Goal: Task Accomplishment & Management: Complete application form

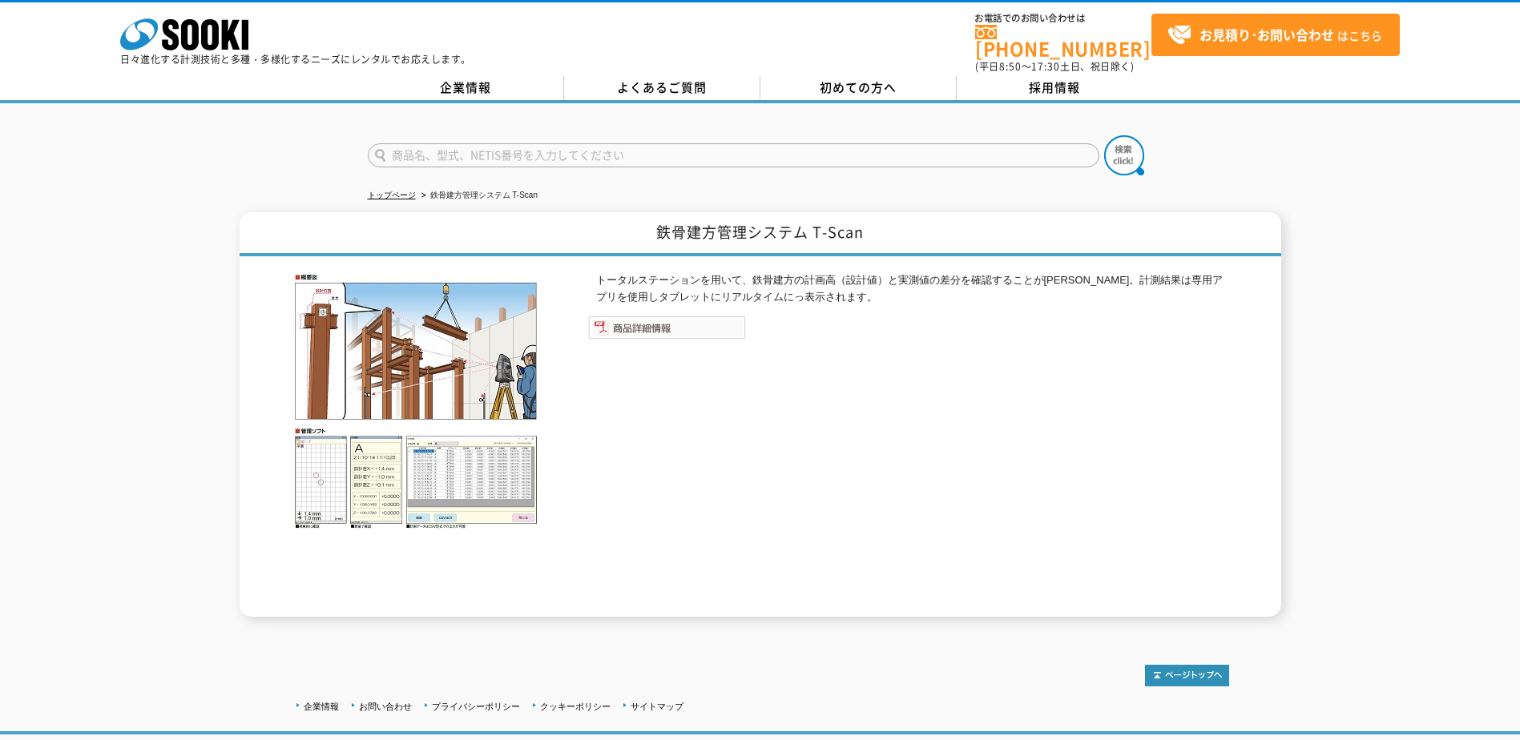
click at [651, 324] on img at bounding box center [667, 328] width 158 height 24
click at [652, 316] on img at bounding box center [667, 328] width 158 height 24
drag, startPoint x: 656, startPoint y: 221, endPoint x: 889, endPoint y: 224, distance: 233.2
click at [889, 224] on h1 "鉄骨建方管理システム T-Scan" at bounding box center [761, 234] width 1042 height 44
drag, startPoint x: 889, startPoint y: 224, endPoint x: 812, endPoint y: 224, distance: 76.9
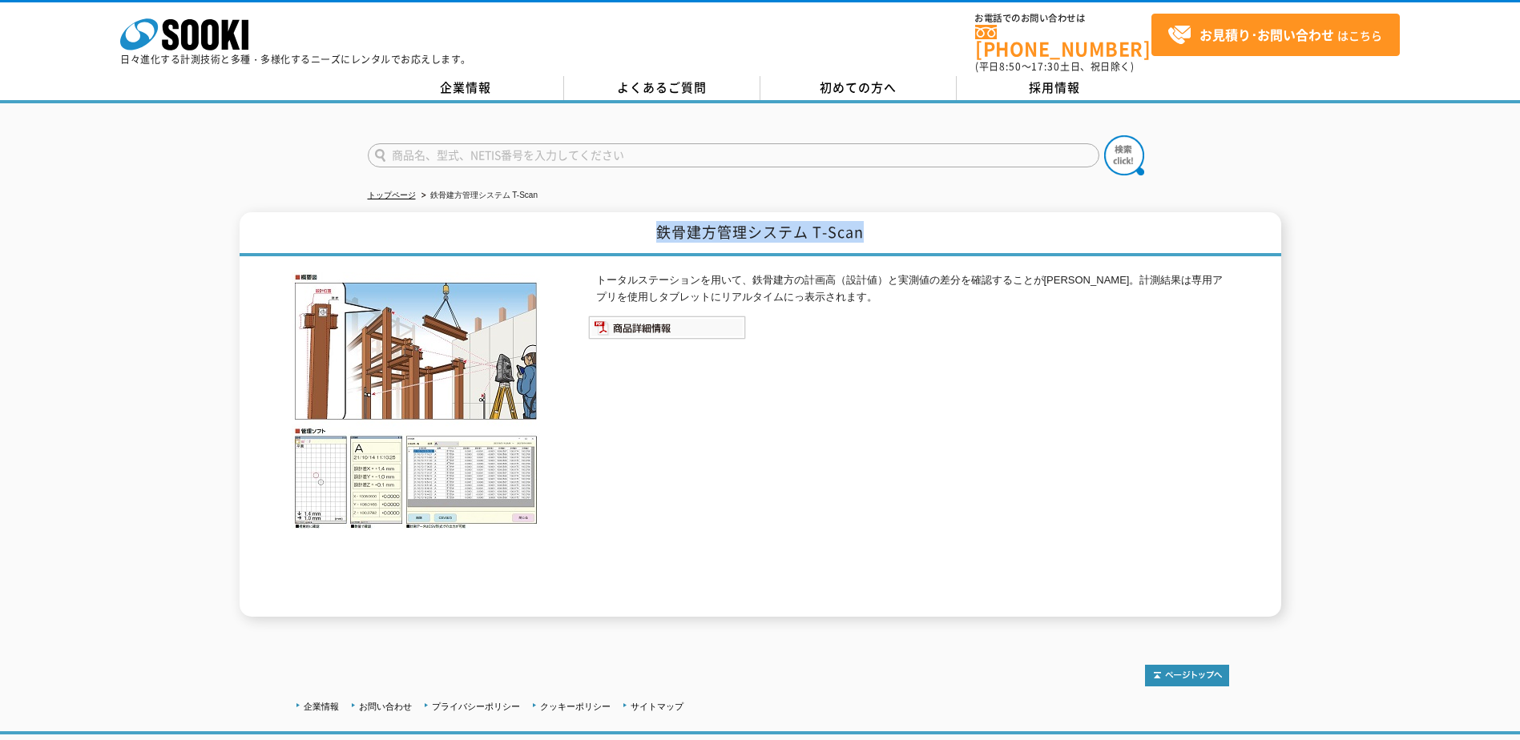
copy h1 "鉄骨建方管理システム T-Scan"
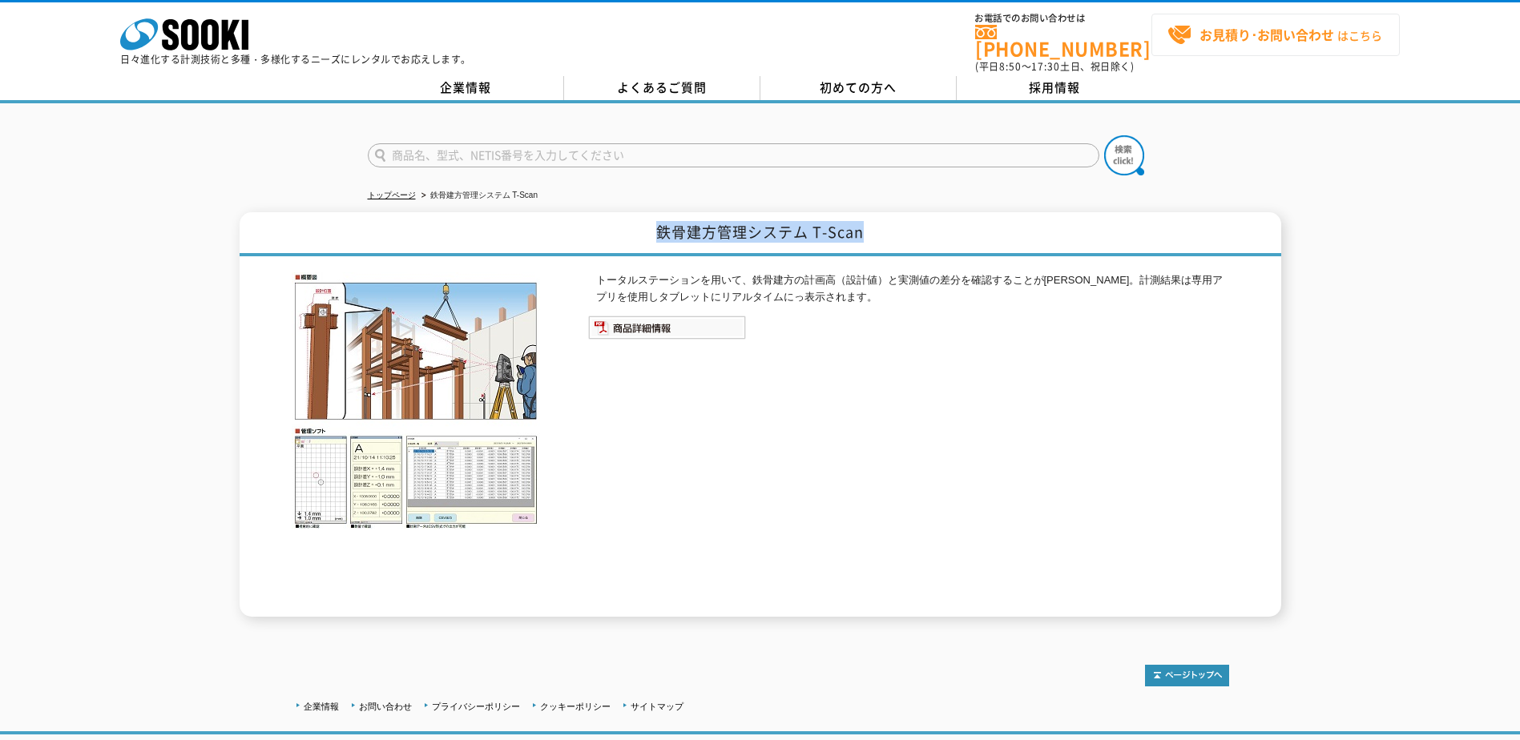
click at [1326, 30] on strong "お見積り･お問い合わせ" at bounding box center [1266, 34] width 135 height 19
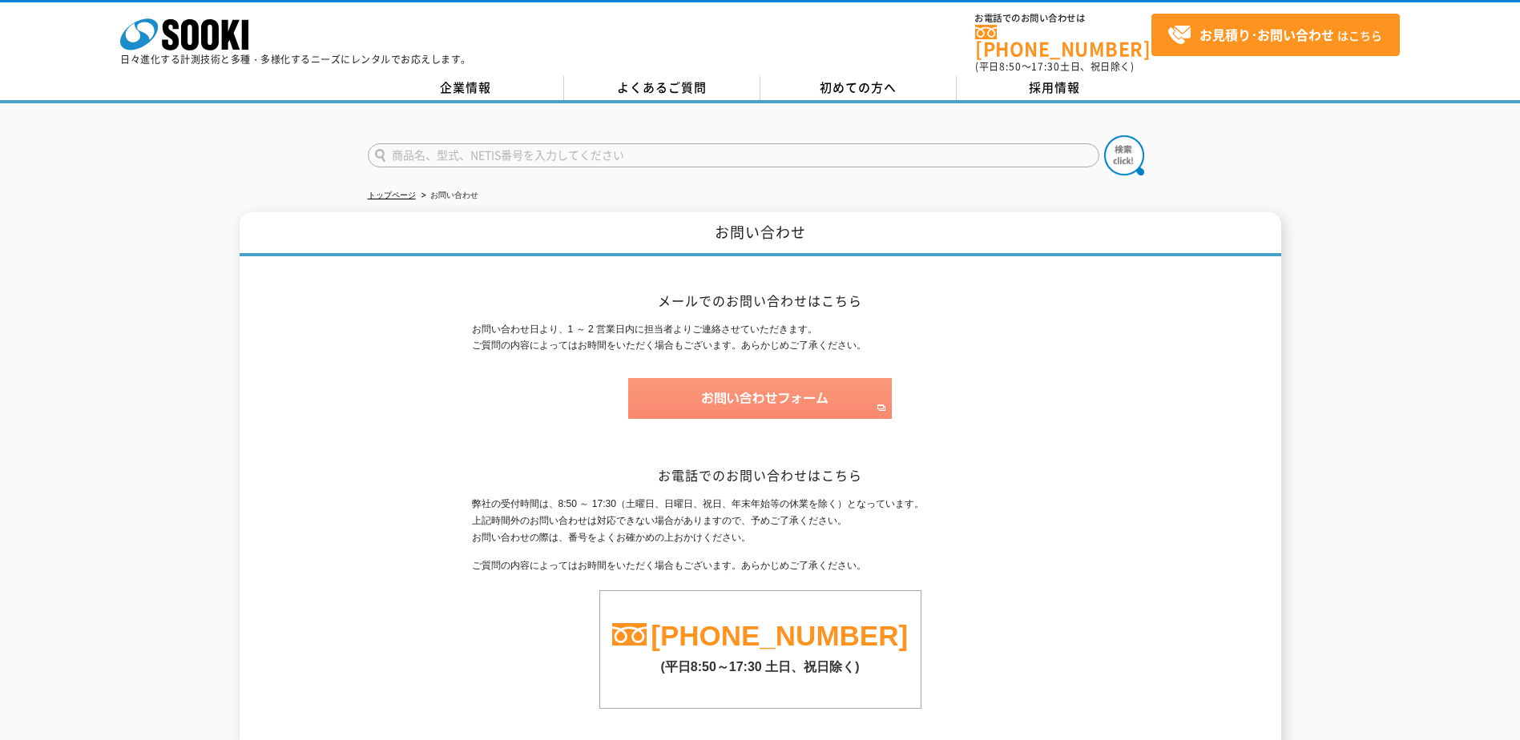
click at [788, 382] on img at bounding box center [760, 398] width 264 height 41
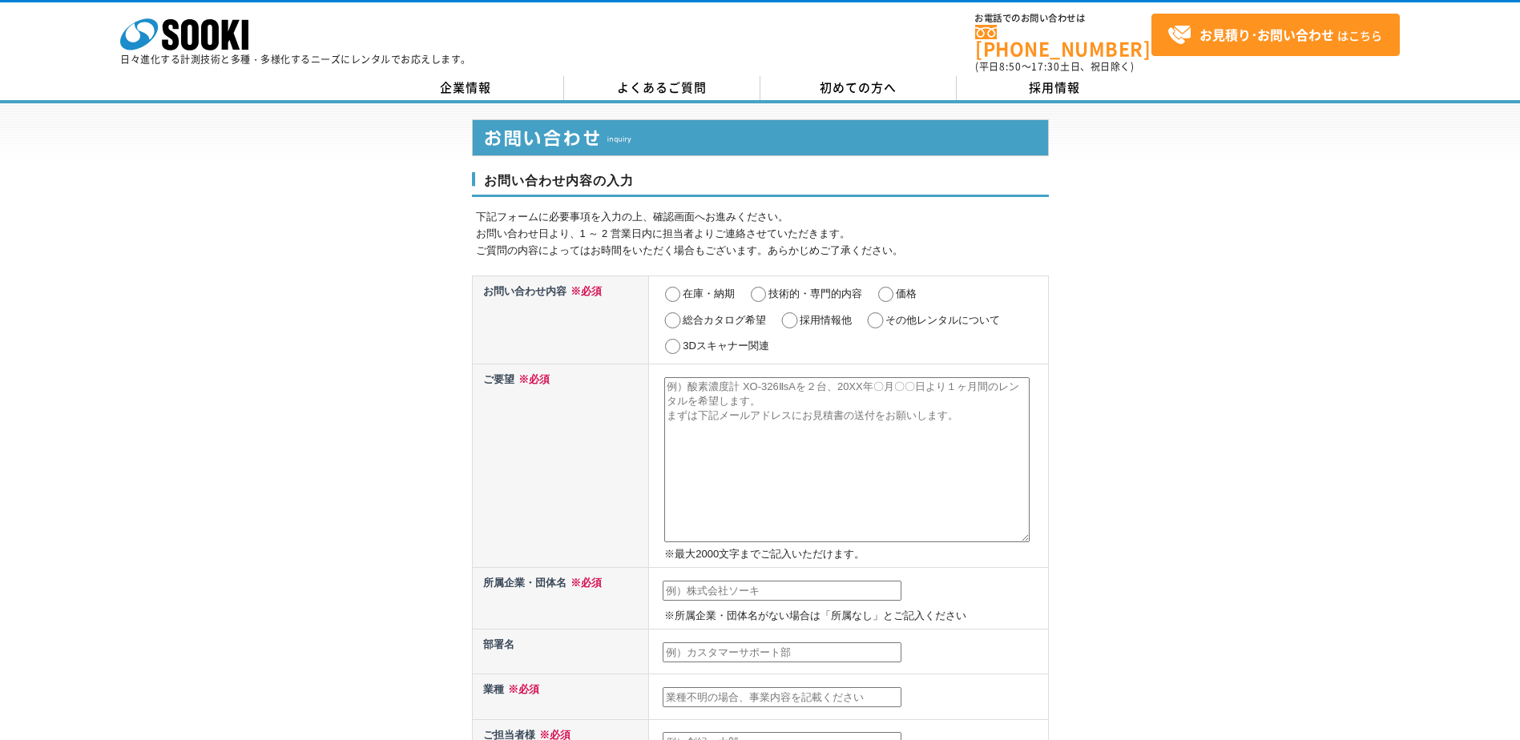
click at [765, 287] on input "技術的・専門的内容" at bounding box center [758, 295] width 20 height 16
radio input "true"
click at [883, 289] on input "価格" at bounding box center [886, 295] width 20 height 16
radio input "true"
click at [729, 390] on textarea at bounding box center [846, 459] width 365 height 165
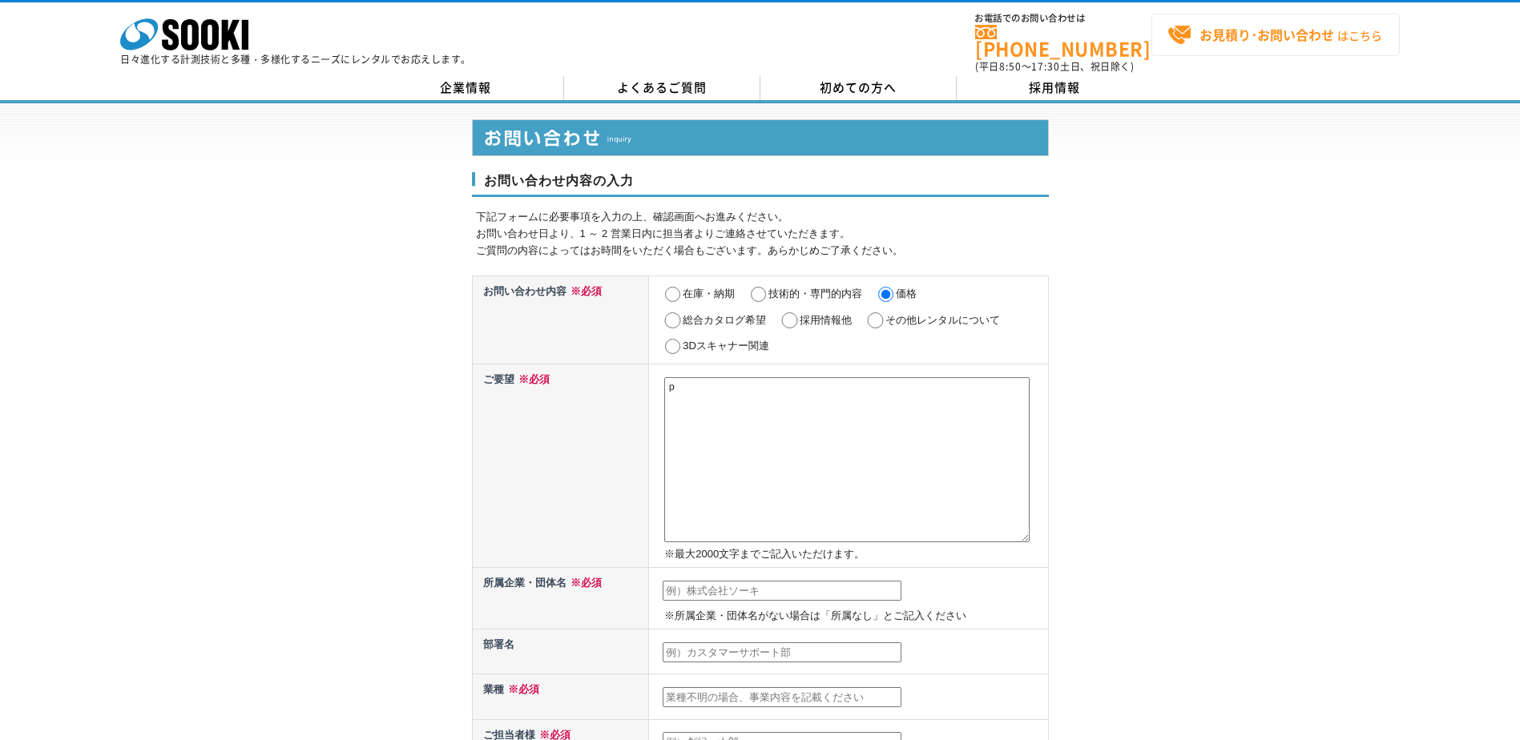
type textarea "ぱ"
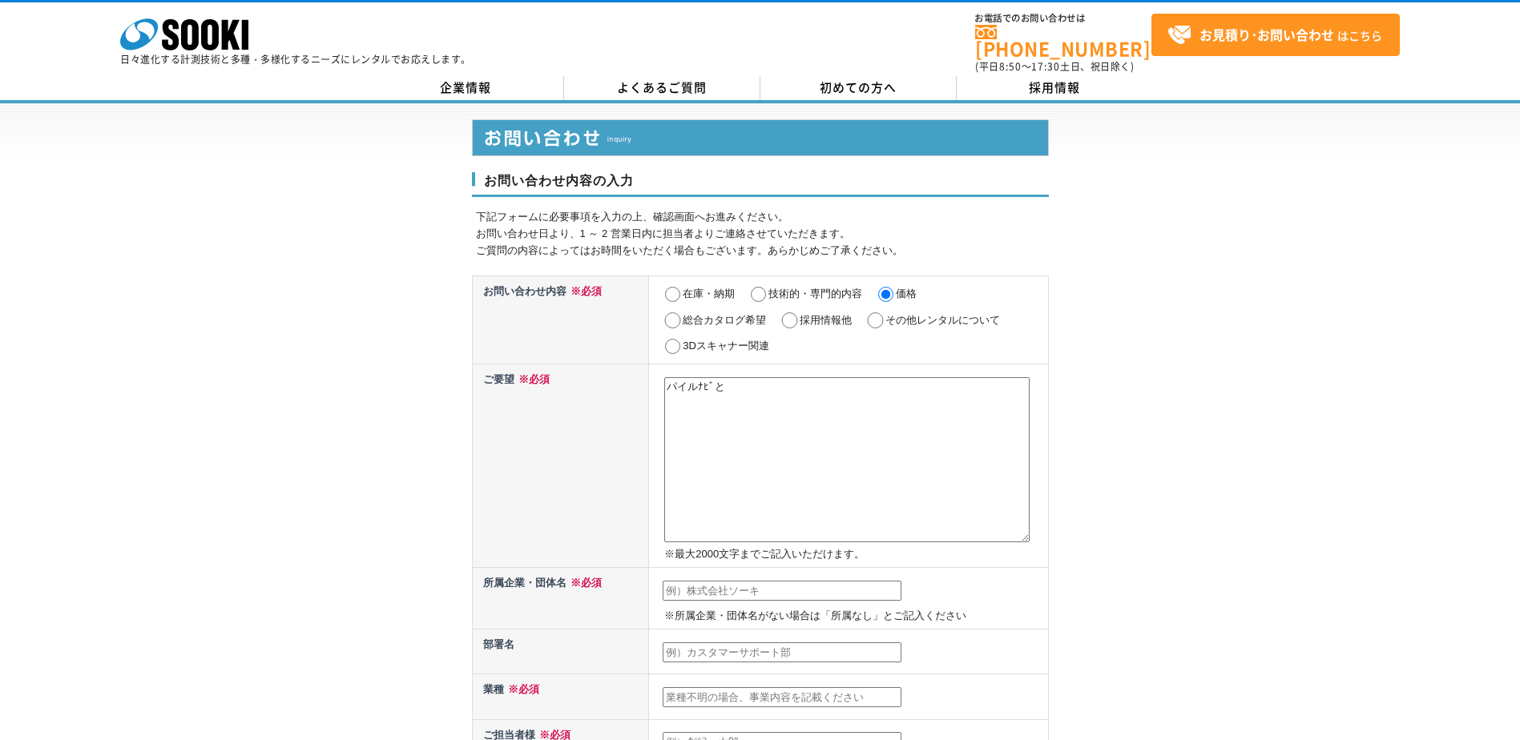
paste textarea "鉄骨建方管理システム T-Scan"
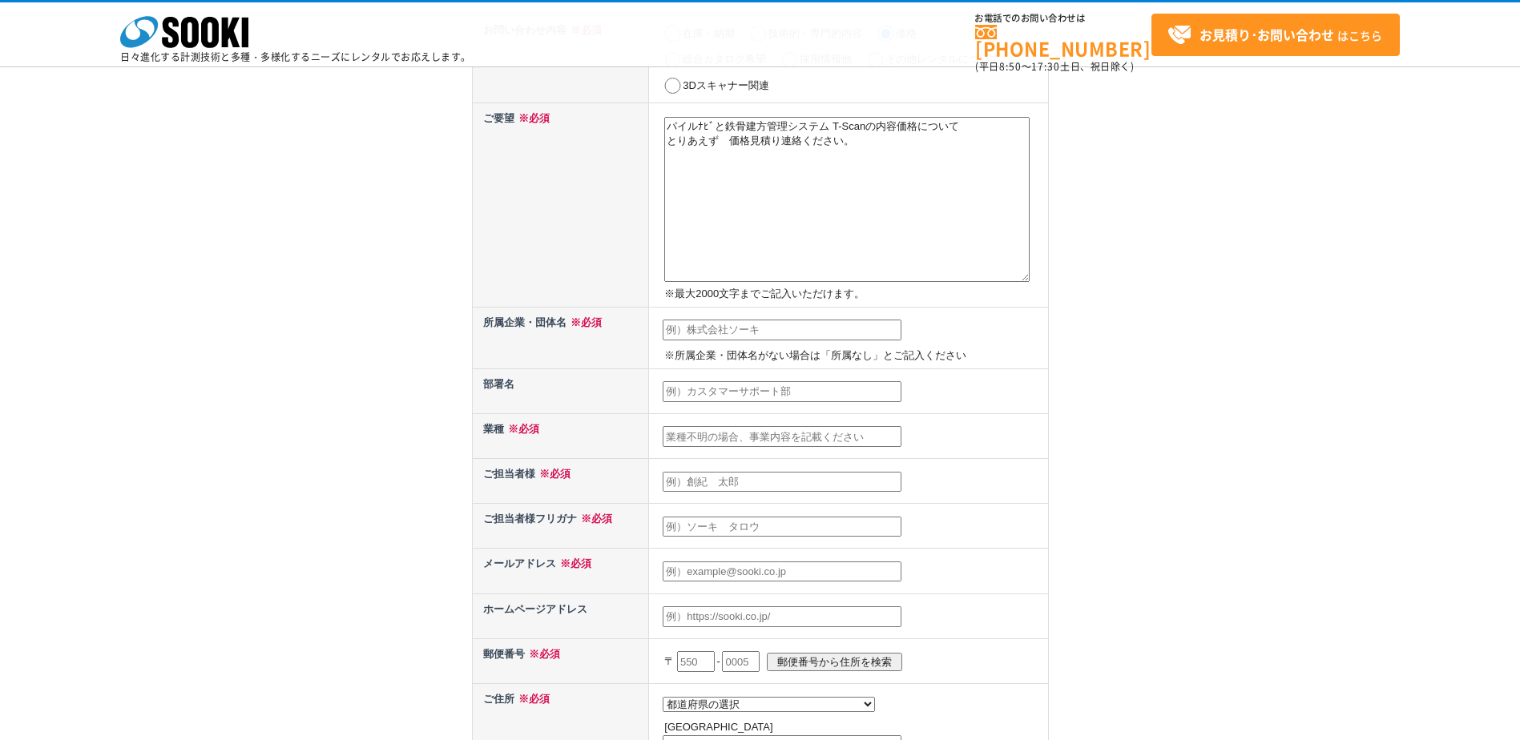
scroll to position [240, 0]
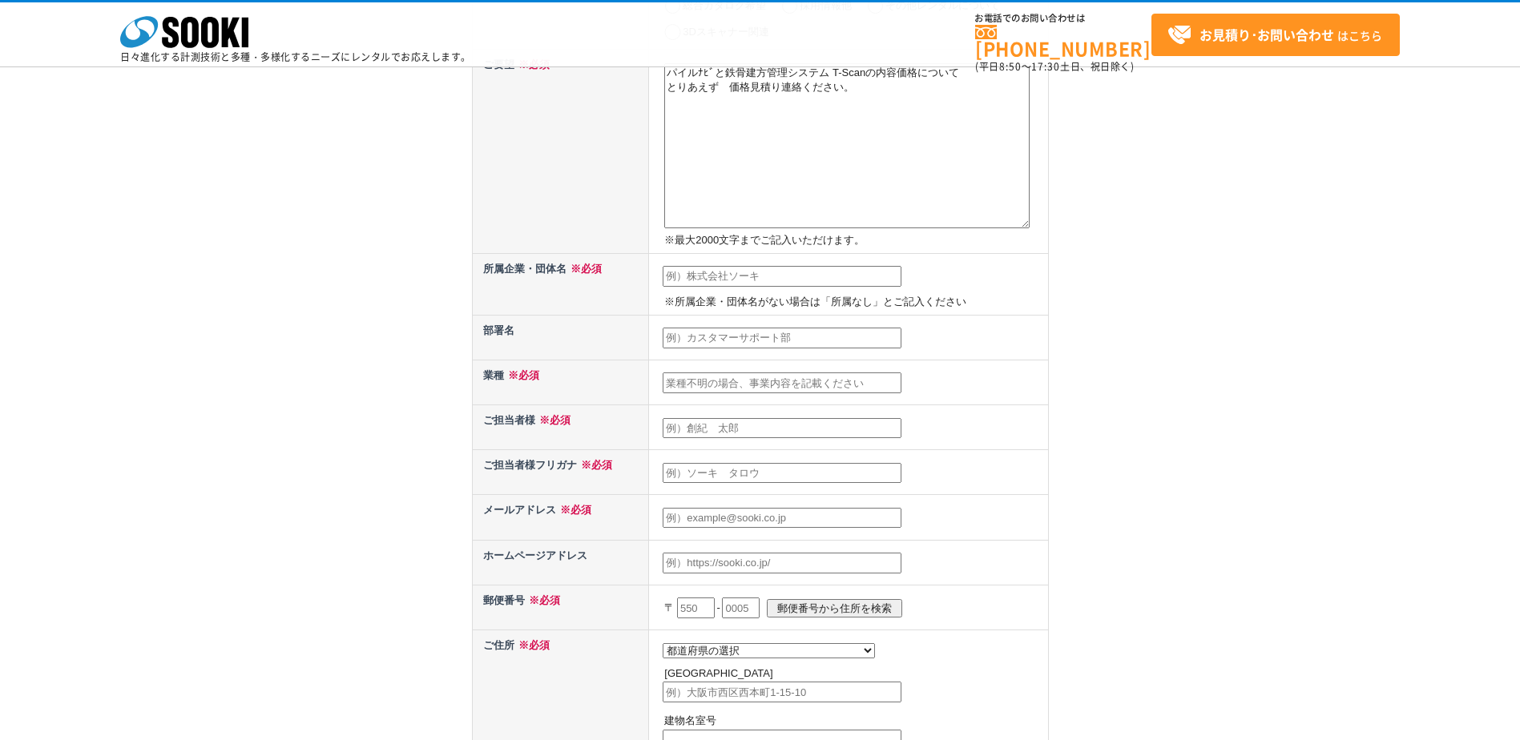
type textarea "パイルﾅﾋﾞと鉄骨建方管理システム T-Scanの内容価格について とりあえず　価格見積り連絡ください。"
click at [768, 277] on input "text" at bounding box center [782, 276] width 239 height 21
type input "建技サービス有限会社"
type input "測器販売"
type input "[PERSON_NAME]"
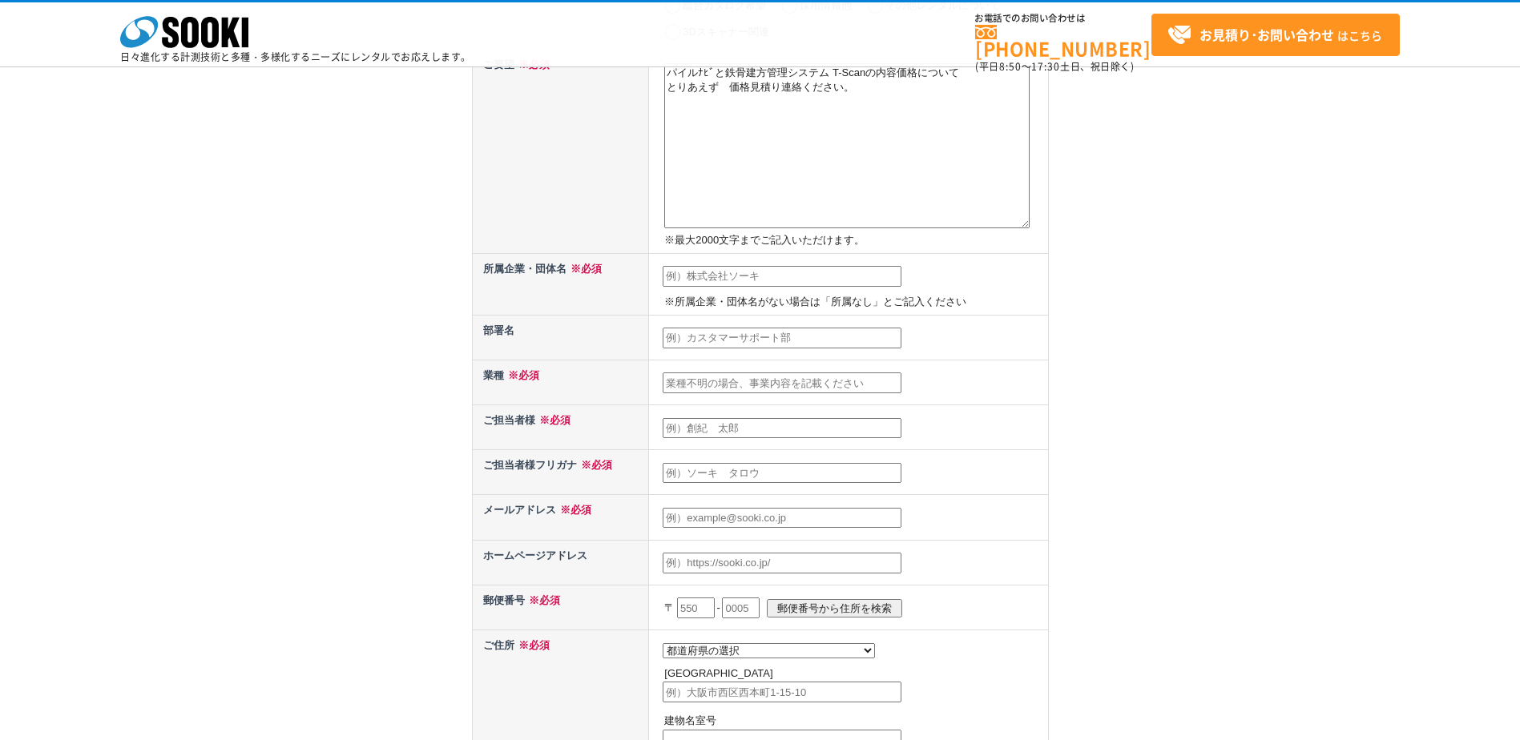
type input "ササジタカヒロ"
type input "[EMAIL_ADDRESS][DOMAIN_NAME]"
type input "635"
type input "0823"
type input "北葛城郡広陵町三吉394-8"
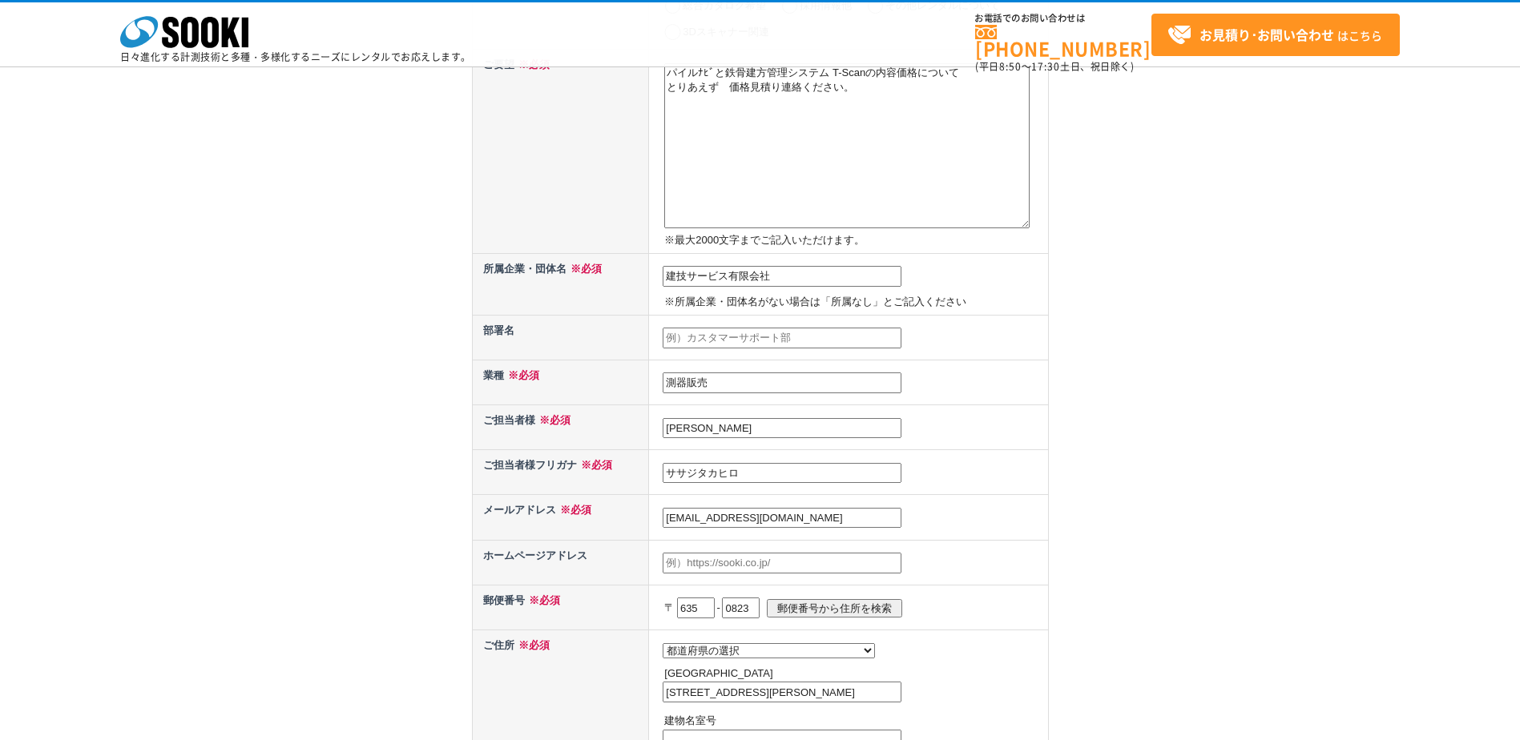
type input "0745541100"
click at [791, 330] on input "text" at bounding box center [782, 338] width 239 height 21
click at [774, 381] on input "測器販売" at bounding box center [782, 383] width 239 height 21
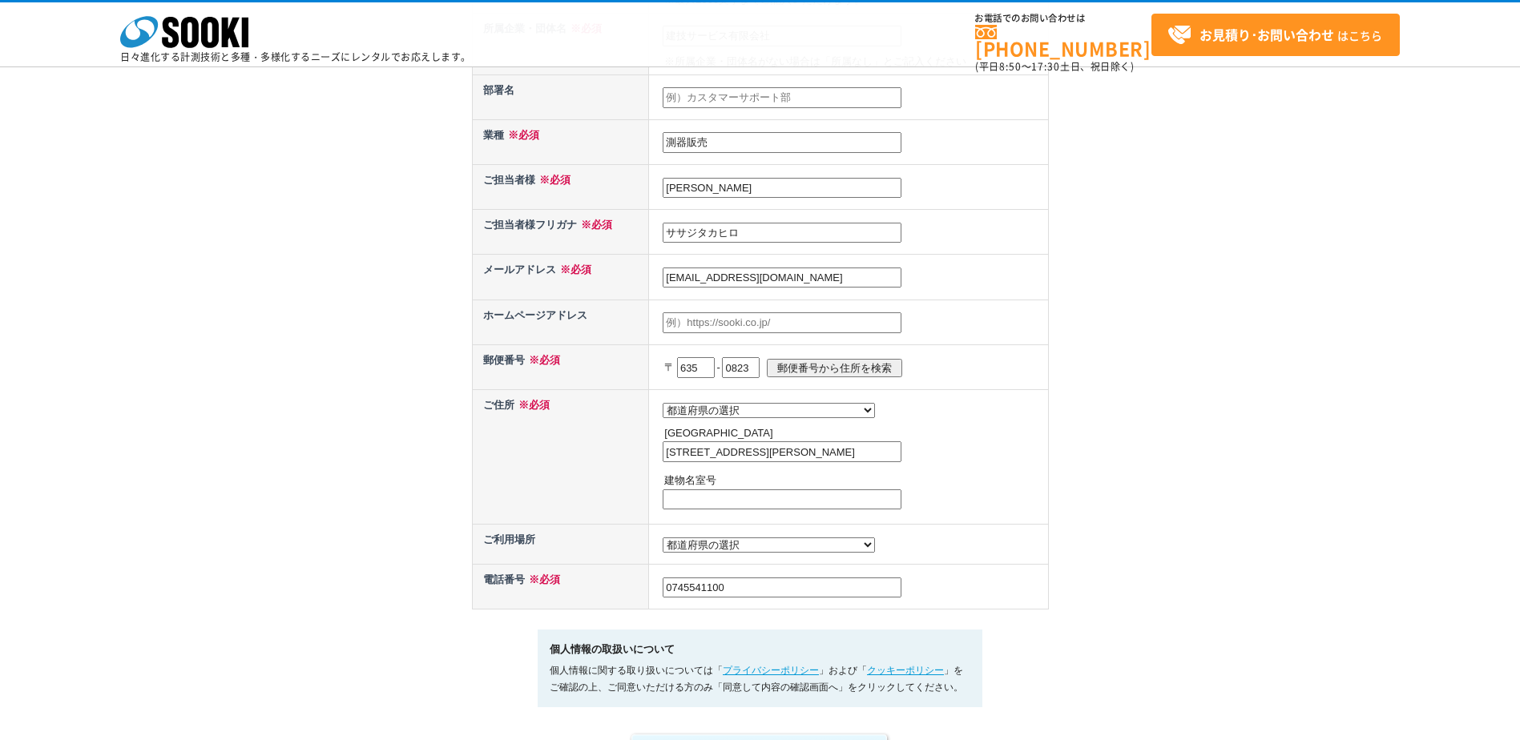
click at [740, 550] on select "都道府県の選択 利用場所未定 北海道 青森県 岩手県 宮城県 秋田県 山形県 福島県 茨城県 栃木県 群馬県 埼玉県 千葉県 東京都 神奈川県 新潟県 富山県…" at bounding box center [769, 545] width 212 height 15
select select "29"
click at [663, 542] on select "都道府県の選択 利用場所未定 北海道 青森県 岩手県 宮城県 秋田県 山形県 福島県 茨城県 栃木県 群馬県 埼玉県 千葉県 東京都 神奈川県 新潟県 富山県…" at bounding box center [769, 545] width 212 height 15
drag, startPoint x: 1184, startPoint y: 444, endPoint x: 1143, endPoint y: 464, distance: 46.2
click at [1184, 445] on div "お問い合わせ内容の入力 下記フォームに必要事項を入力の上、確認画面へお進みください。 お問い合わせ日より、1 ～ 2 営業日内に担当者よりご連絡させていただき…" at bounding box center [760, 166] width 1520 height 1236
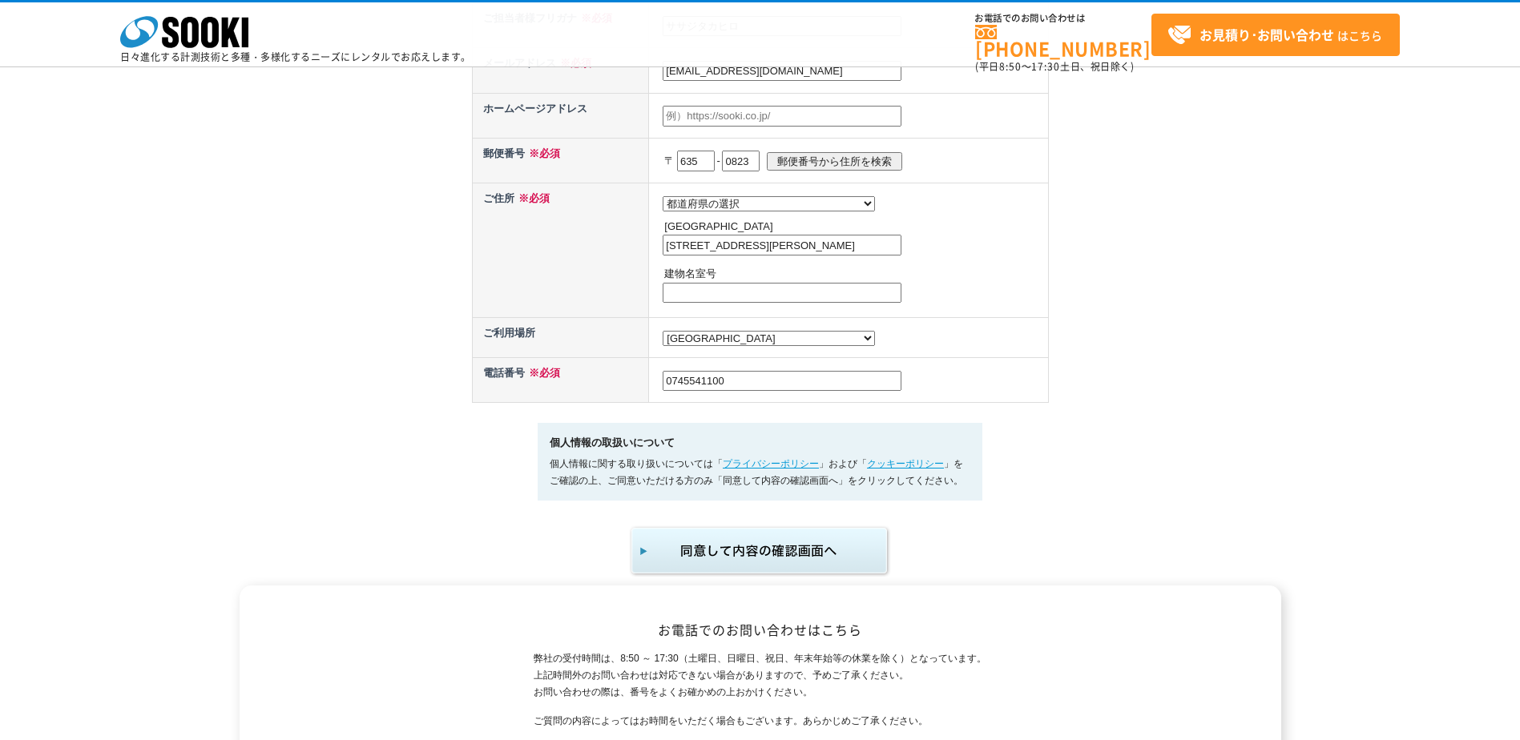
scroll to position [961, 0]
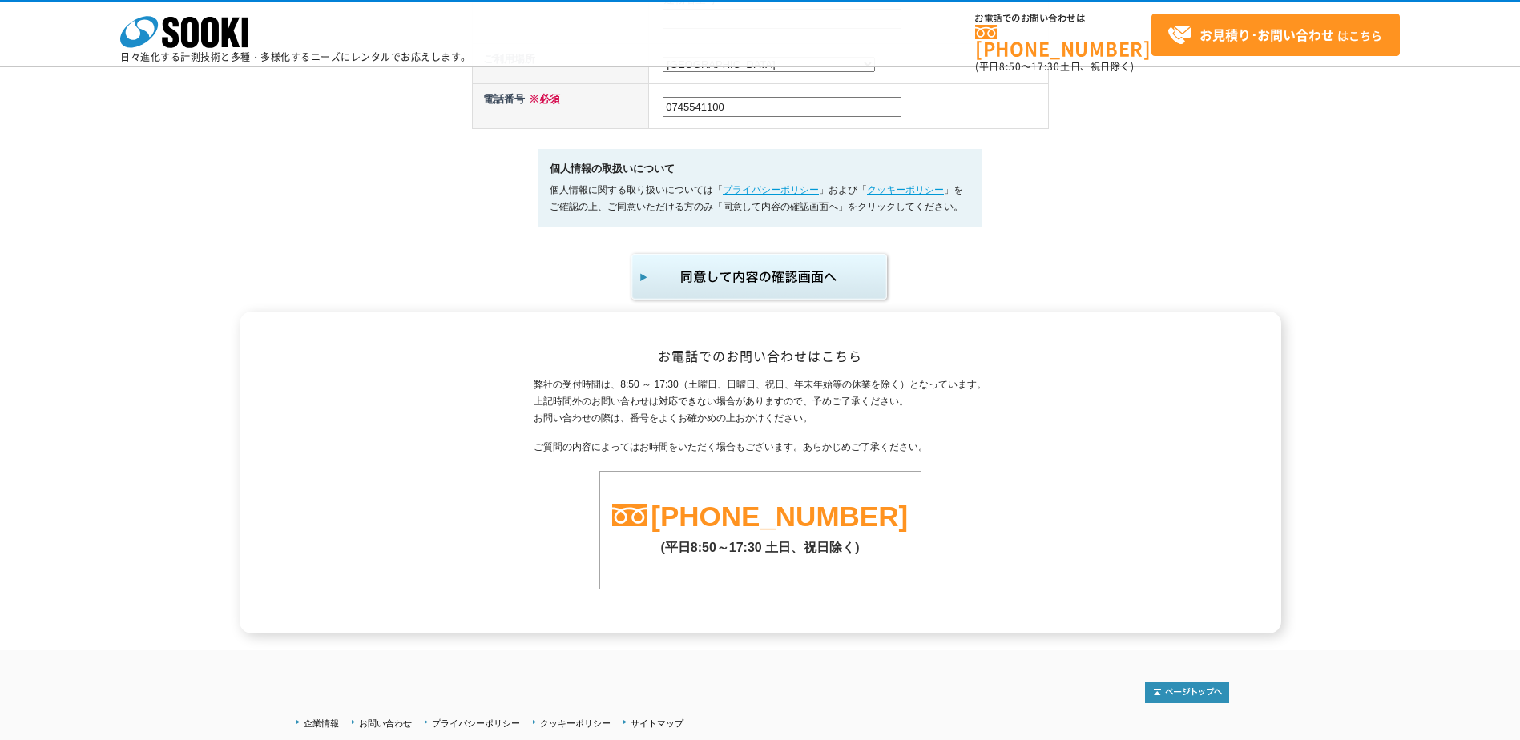
click at [751, 284] on img "submit" at bounding box center [760, 277] width 263 height 53
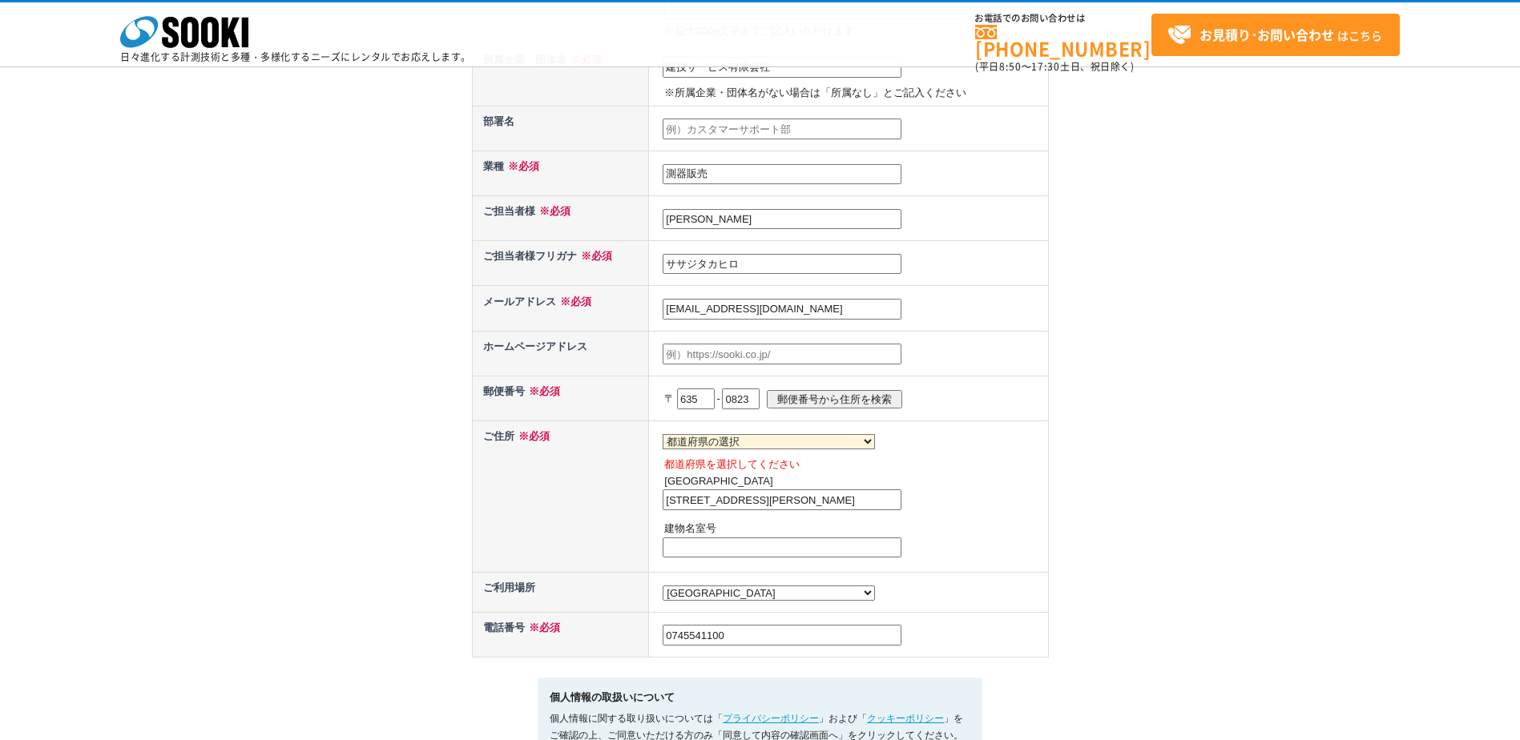
scroll to position [721, 0]
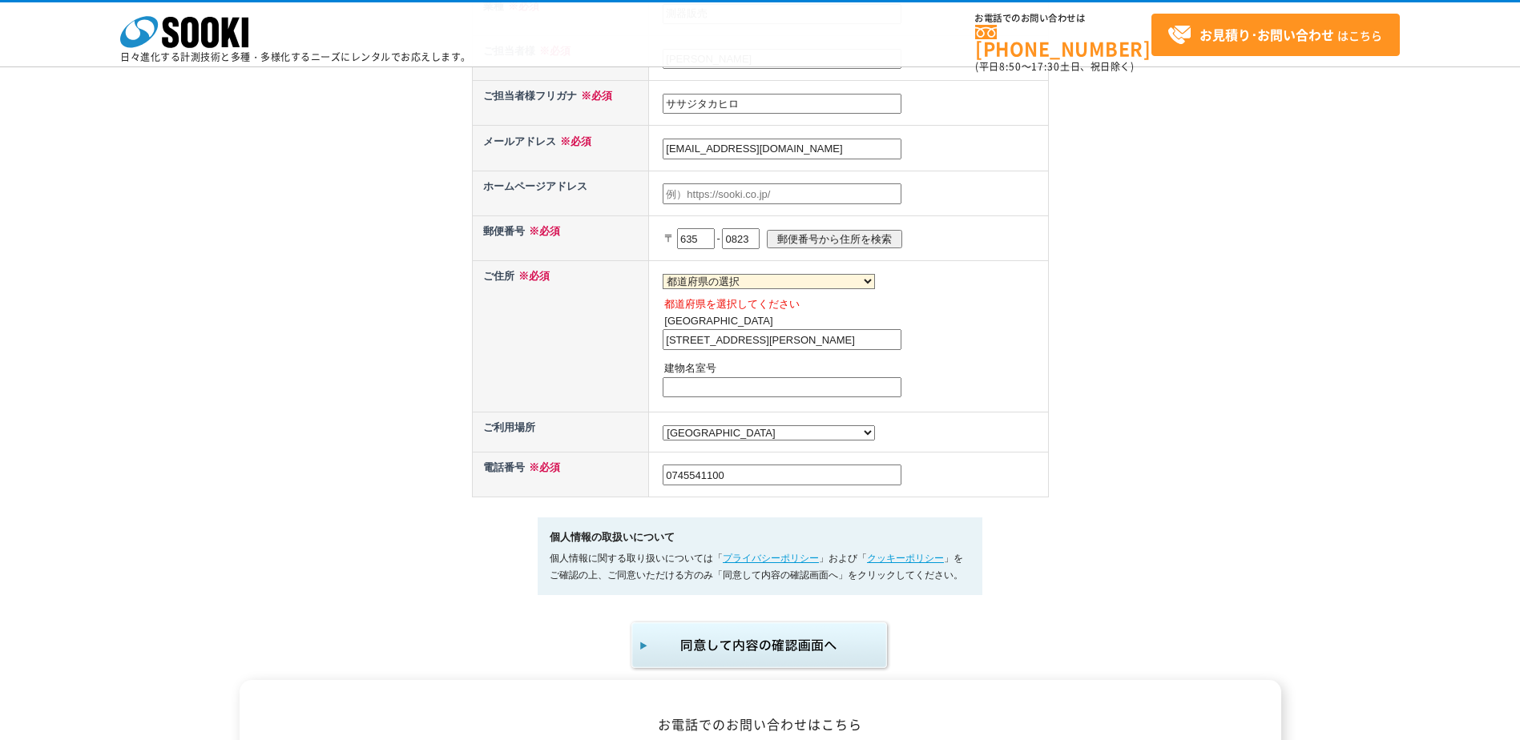
click at [829, 486] on input "0745541100" at bounding box center [782, 475] width 239 height 21
click at [1035, 436] on td "都道府県の選択 利用場所未定 北海道 青森県 岩手県 宮城県 秋田県 山形県 福島県 茨城県 栃木県 群馬県 埼玉県 千葉県 東京都 神奈川県 新潟県 富山県…" at bounding box center [848, 433] width 399 height 40
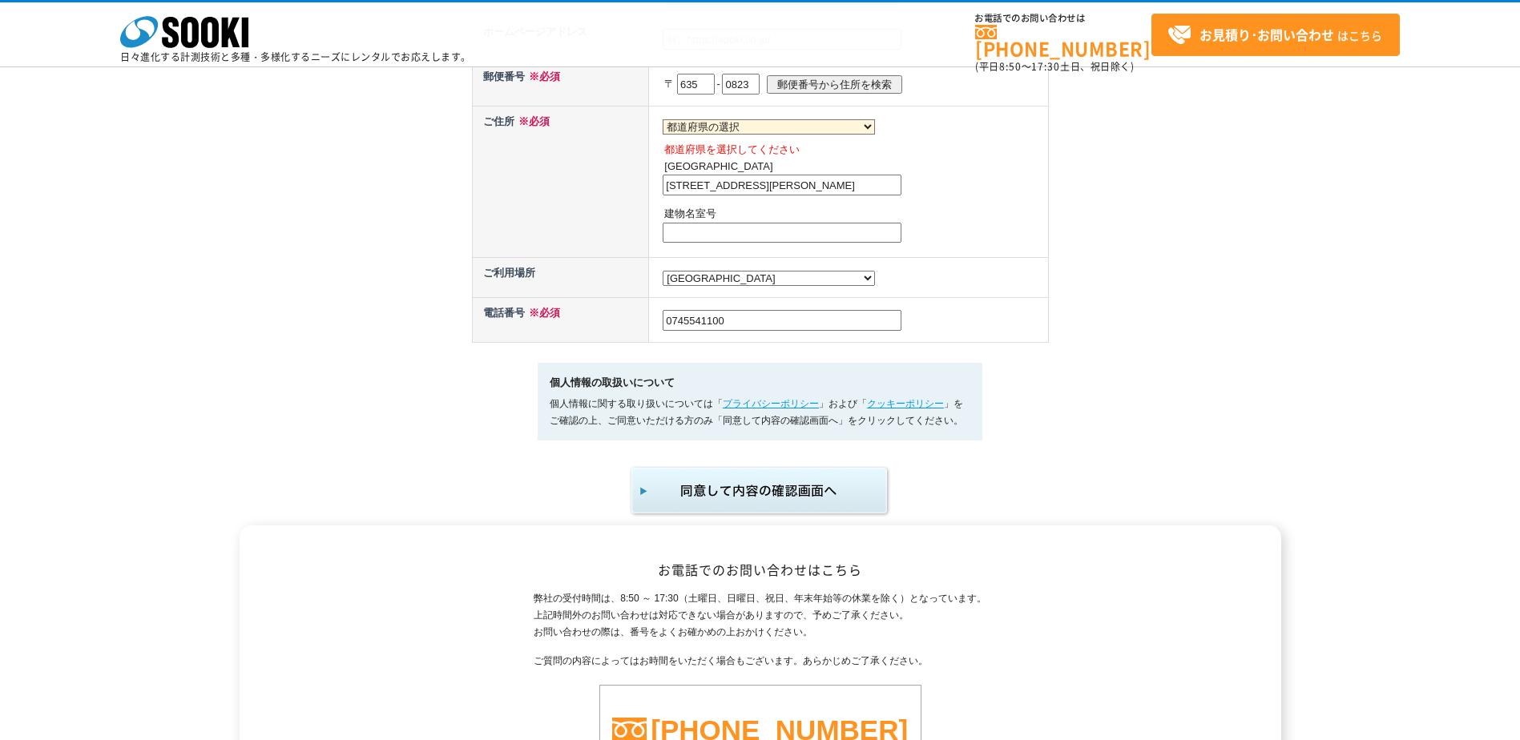
scroll to position [881, 0]
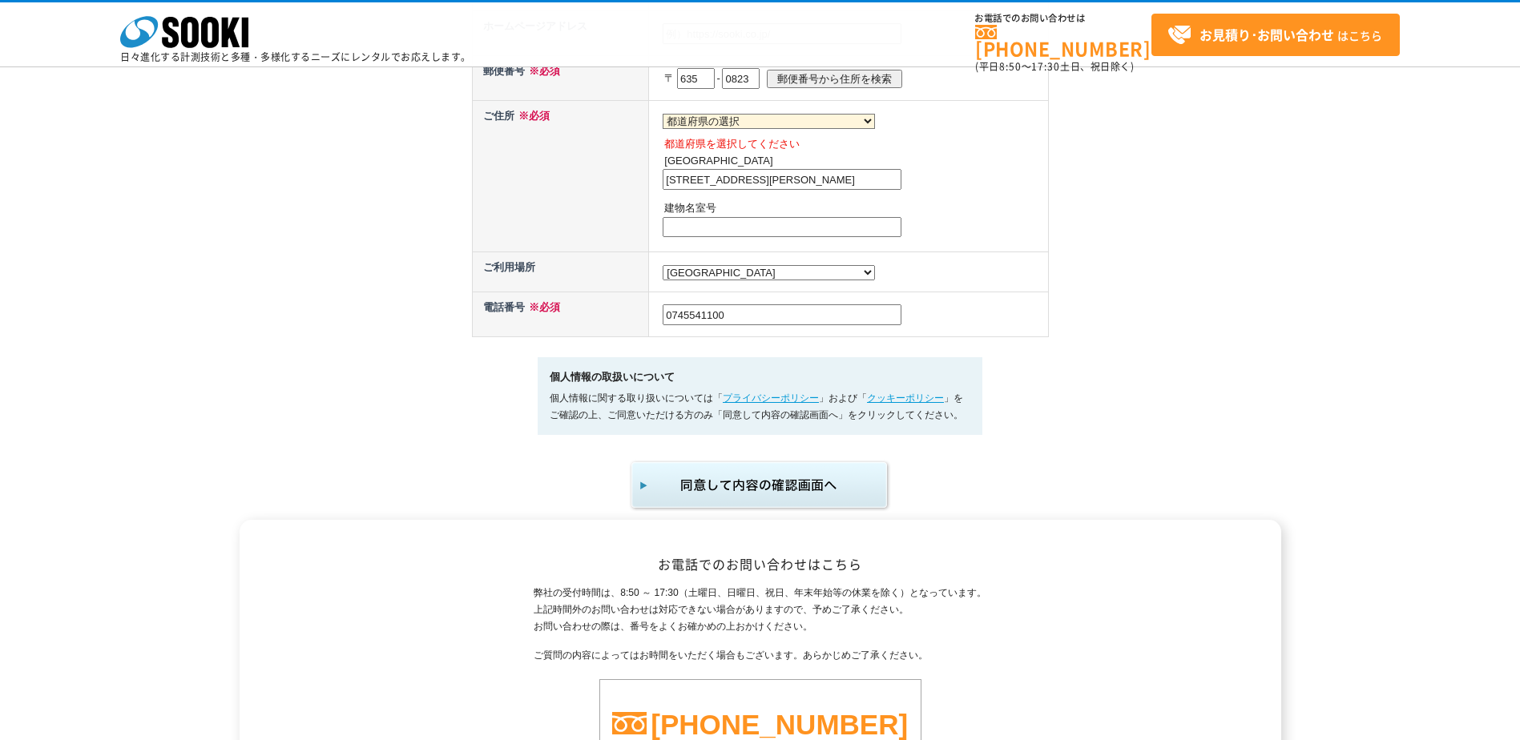
click at [808, 493] on img "submit" at bounding box center [760, 485] width 263 height 53
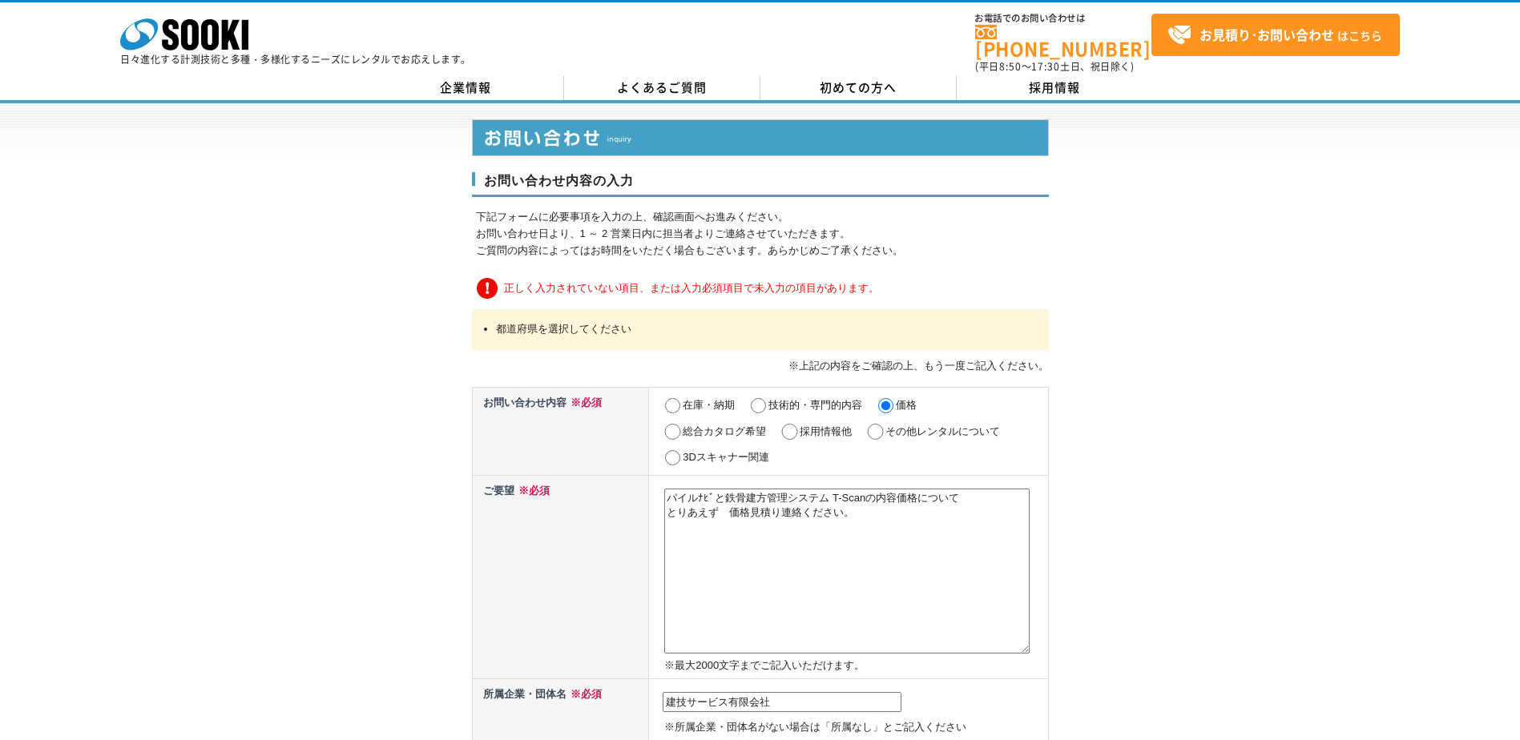
click at [861, 530] on textarea "パイルﾅﾋﾞと鉄骨建方管理システム T-Scanの内容価格について とりあえず　価格見積り連絡ください。" at bounding box center [846, 571] width 365 height 165
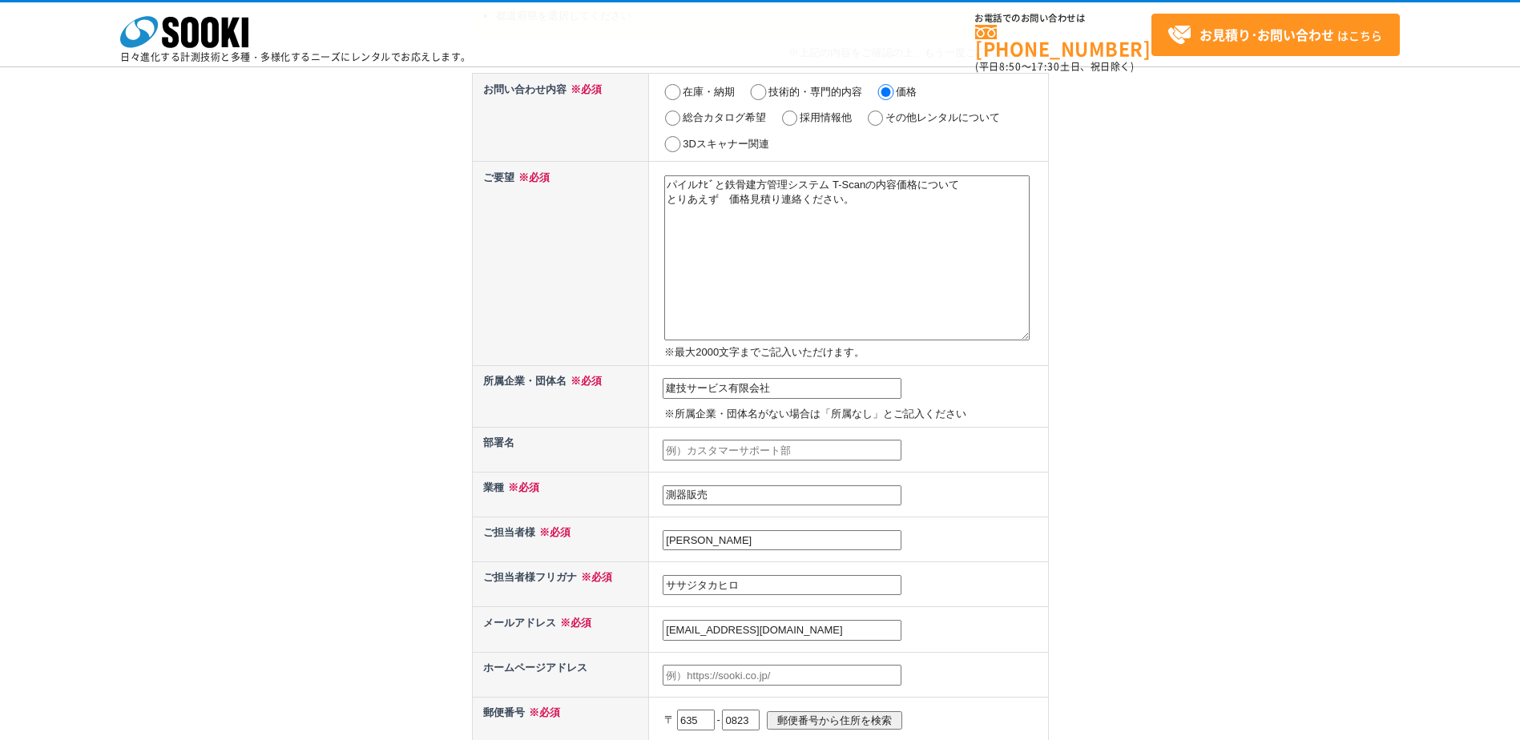
scroll to position [240, 0]
click at [848, 385] on input "建技サービス有限会社" at bounding box center [782, 387] width 239 height 21
click at [1018, 440] on td at bounding box center [848, 448] width 399 height 45
click at [853, 446] on input "text" at bounding box center [782, 449] width 239 height 21
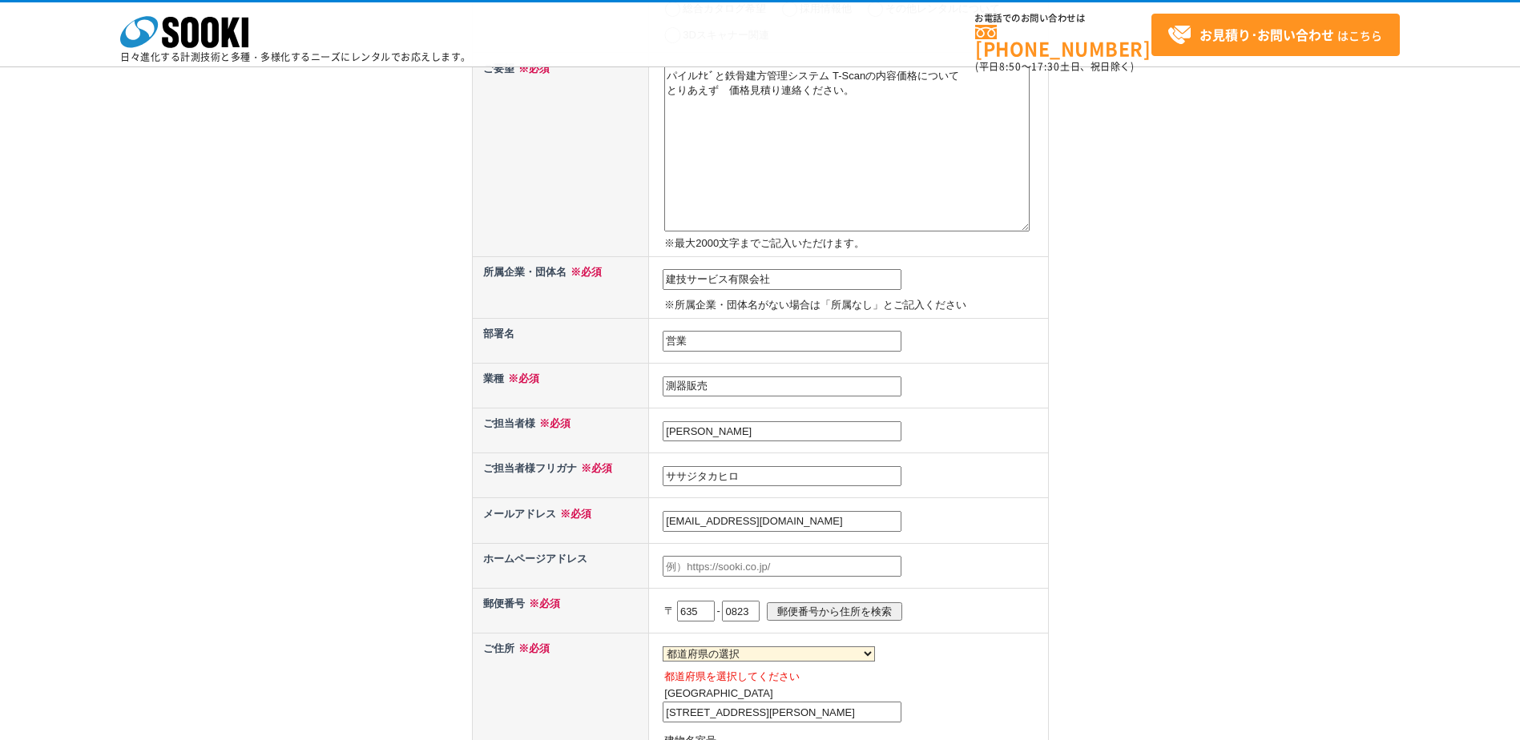
scroll to position [641, 0]
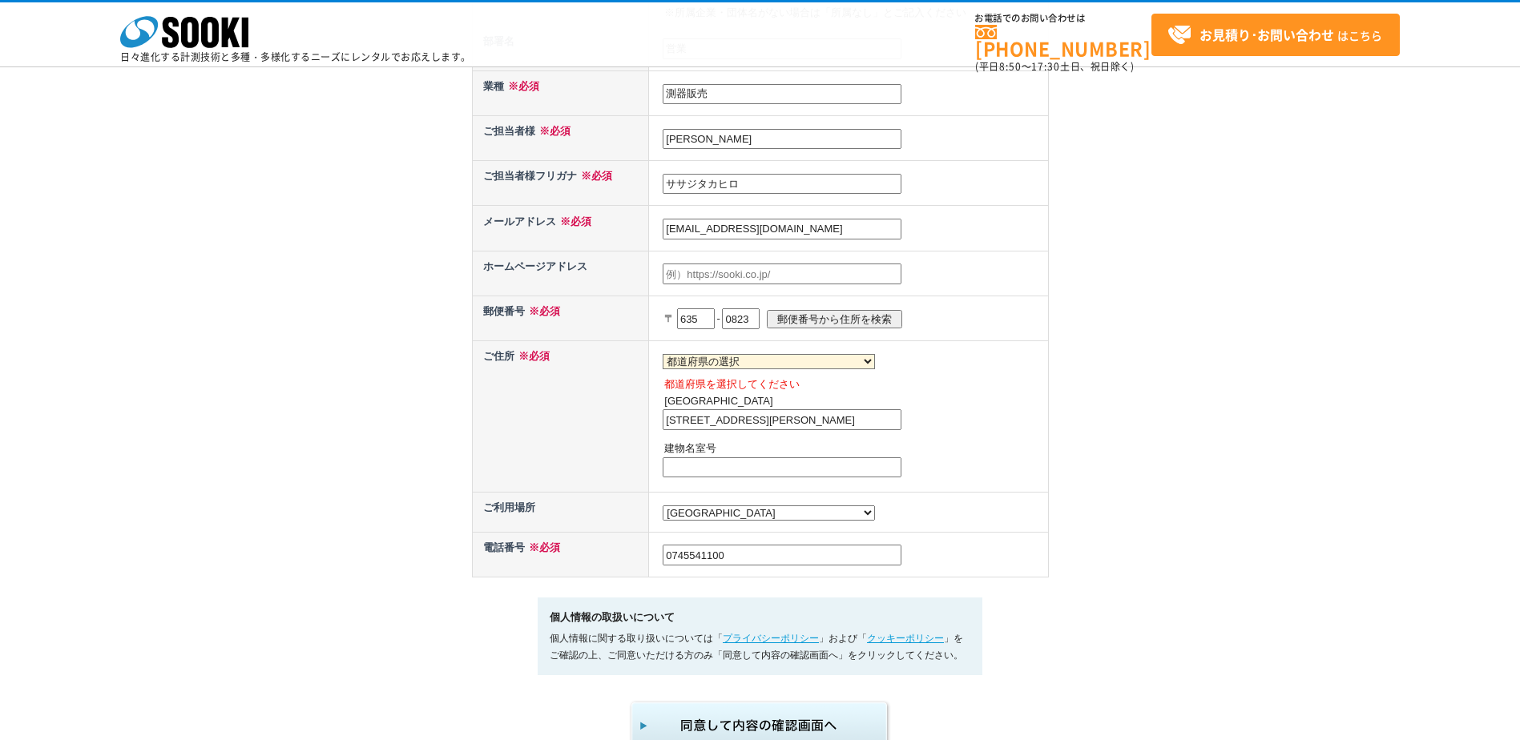
type input "営業"
click at [740, 276] on input "text" at bounding box center [782, 274] width 239 height 21
click at [1124, 297] on div "お問い合わせ内容の入力 下記フォームに必要事項を入力の上、確認画面へお進みください。 お問い合わせ日より、1 ～ 2 営業日内に担当者よりご連絡させていただき…" at bounding box center [760, 70] width 1520 height 1364
click at [748, 363] on select "都道府県の選択 北海道 青森県 岩手県 宮城県 秋田県 山形県 福島県 茨城県 栃木県 群馬県 埼玉県 千葉県 東京都 神奈川県 新潟県 富山県 石川県 福井…" at bounding box center [769, 361] width 212 height 15
select select "29"
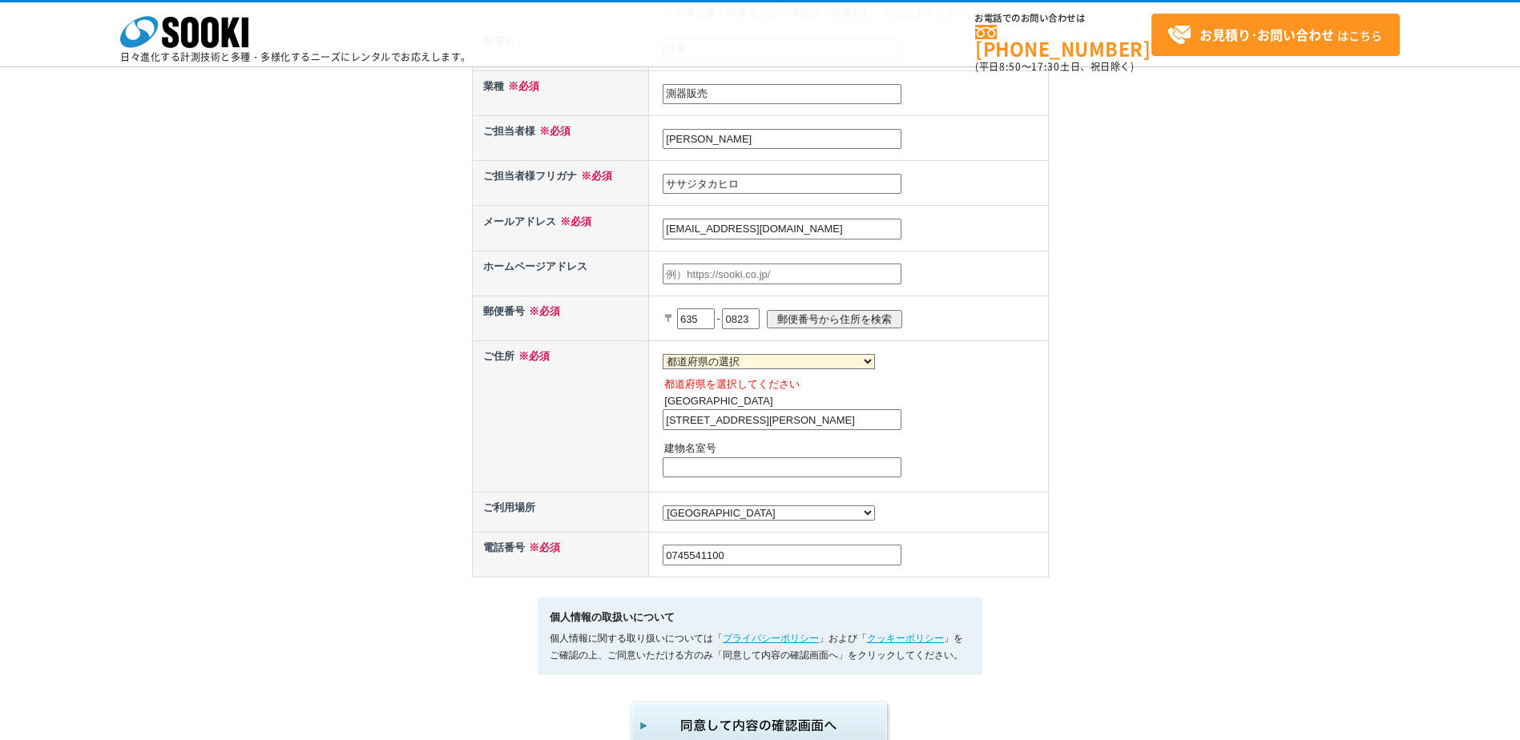
click at [663, 354] on select "都道府県の選択 北海道 青森県 岩手県 宮城県 秋田県 山形県 福島県 茨城県 栃木県 群馬県 埼玉県 千葉県 東京都 神奈川県 新潟県 富山県 石川県 福井…" at bounding box center [769, 361] width 212 height 15
click at [1022, 376] on td "都道府県の選択 北海道 青森県 岩手県 宮城県 秋田県 山形県 福島県 茨城県 栃木県 群馬県 埼玉県 千葉県 東京都 神奈川県 新潟県 富山県 石川県 福井…" at bounding box center [848, 416] width 399 height 151
click at [877, 386] on p "都道府県を選択してください" at bounding box center [854, 385] width 380 height 17
click at [848, 424] on input "[STREET_ADDRESS][PERSON_NAME]" at bounding box center [782, 419] width 239 height 21
click at [1000, 354] on td "都道府県の選択 北海道 青森県 岩手県 宮城県 秋田県 山形県 福島県 茨城県 栃木県 群馬県 埼玉県 千葉県 東京都 神奈川県 新潟県 富山県 石川県 福井…" at bounding box center [848, 416] width 399 height 151
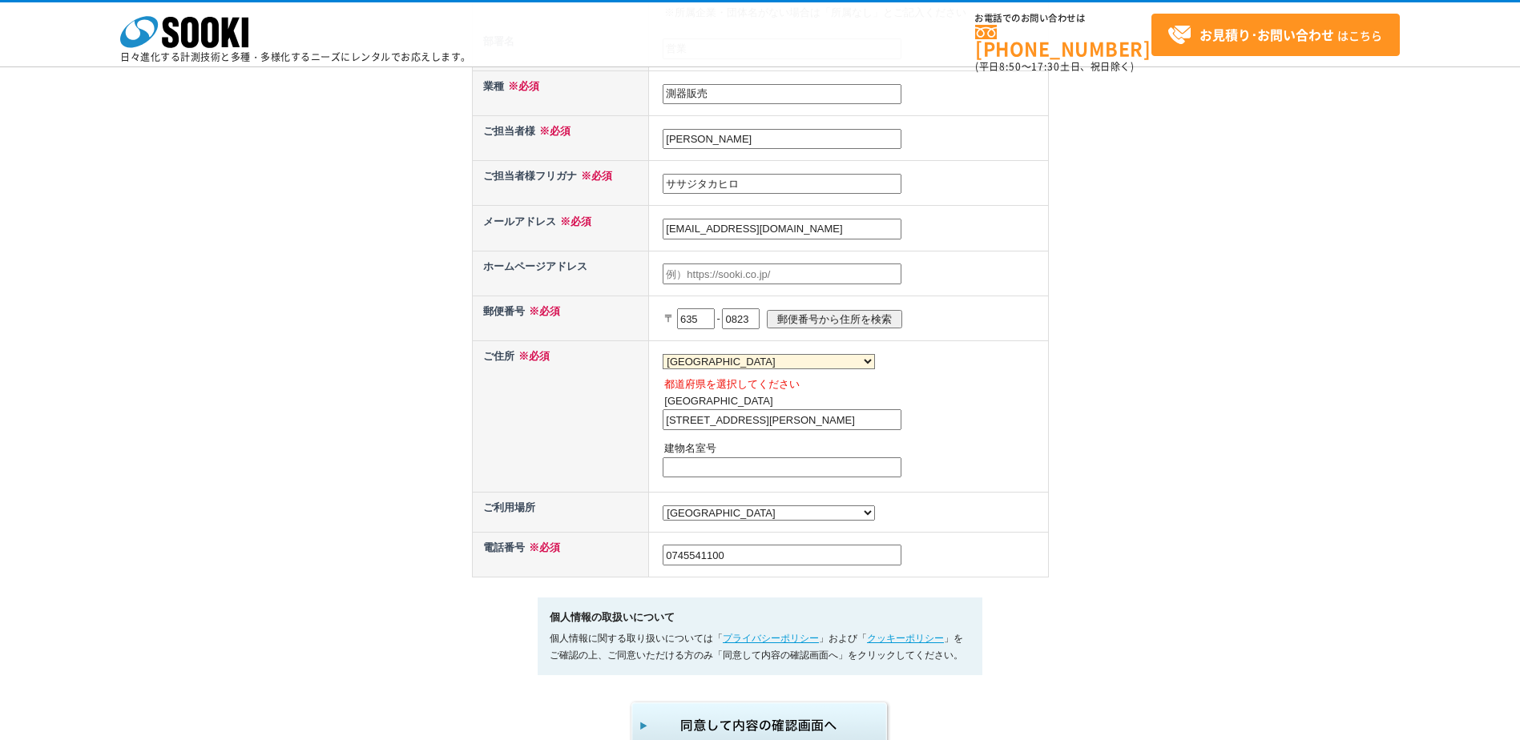
scroll to position [801, 0]
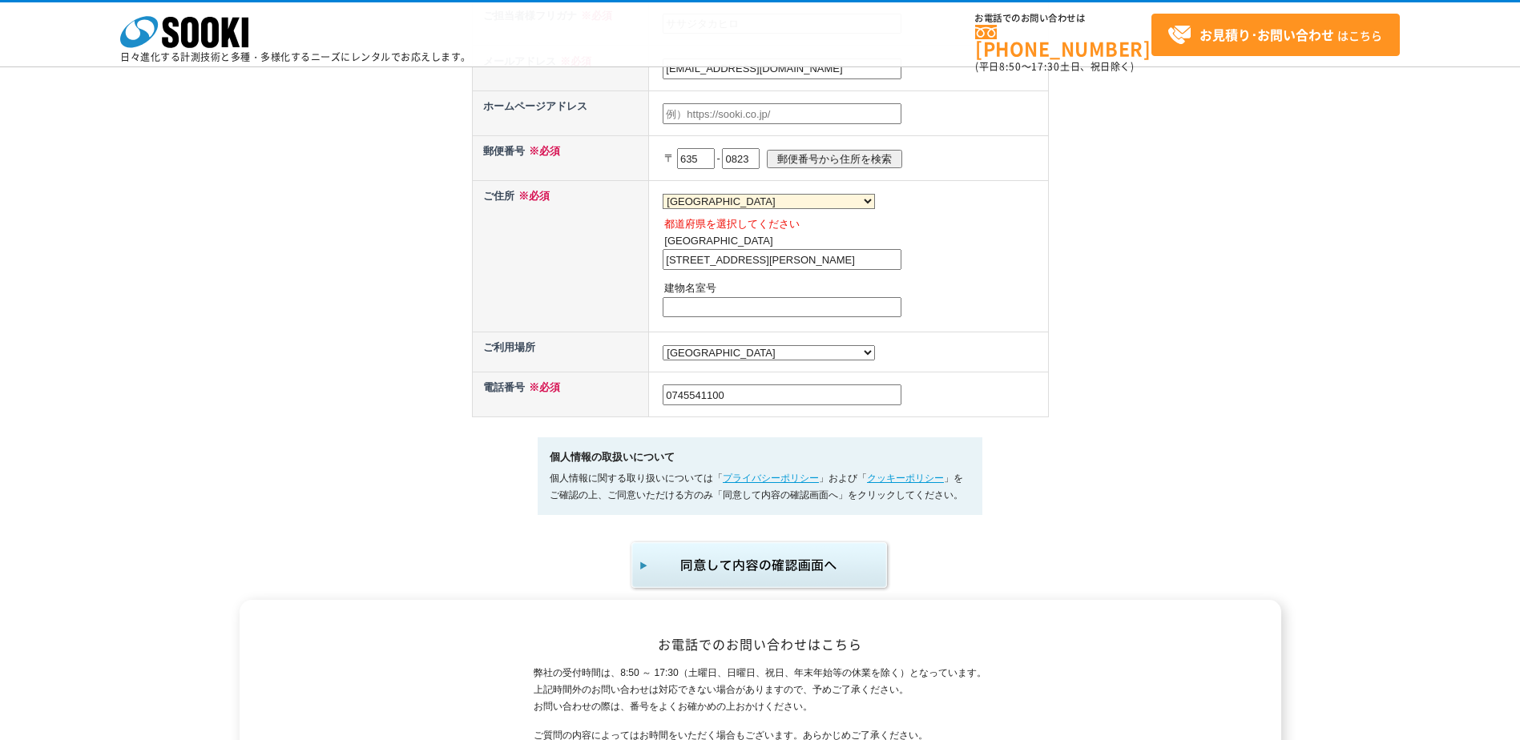
click at [829, 575] on img "submit" at bounding box center [760, 565] width 263 height 53
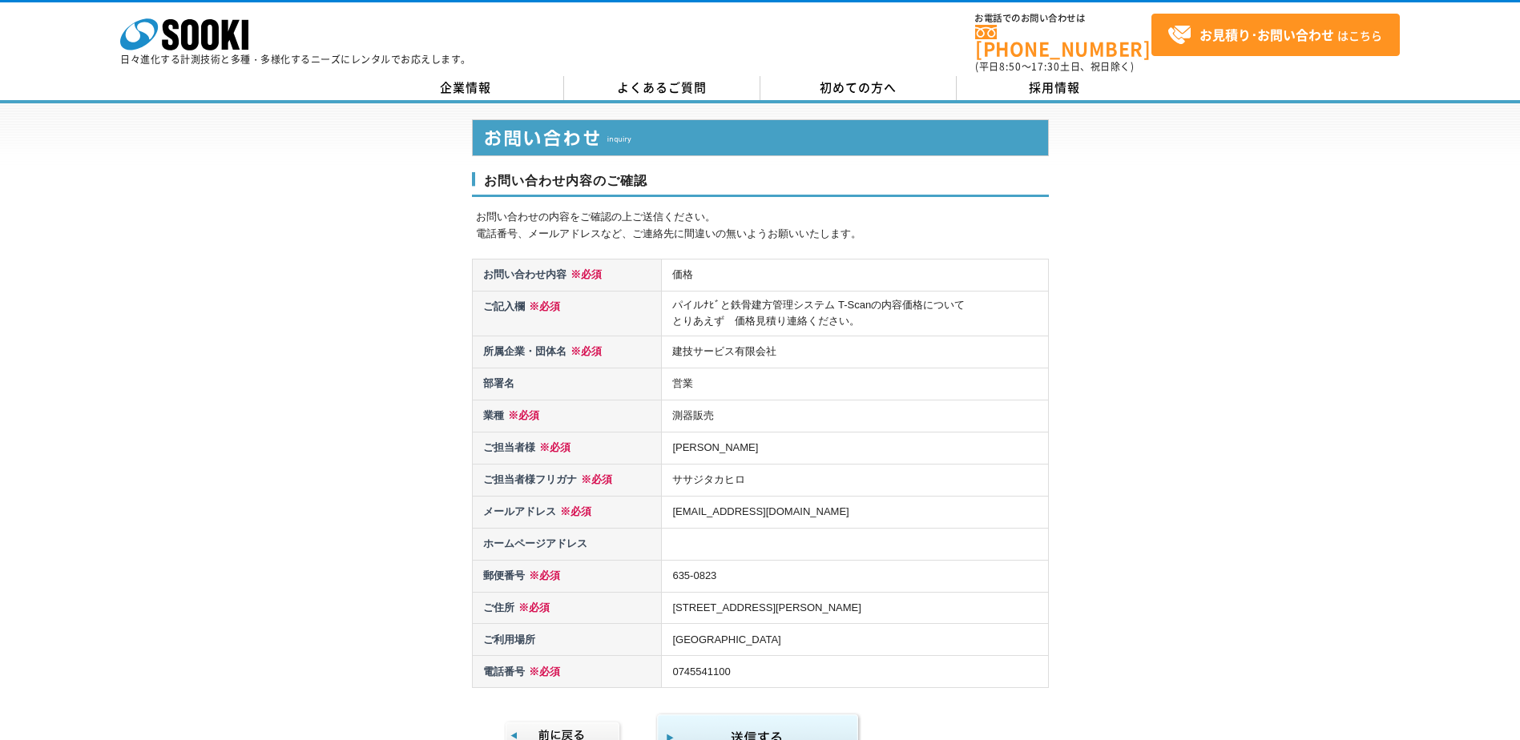
scroll to position [240, 0]
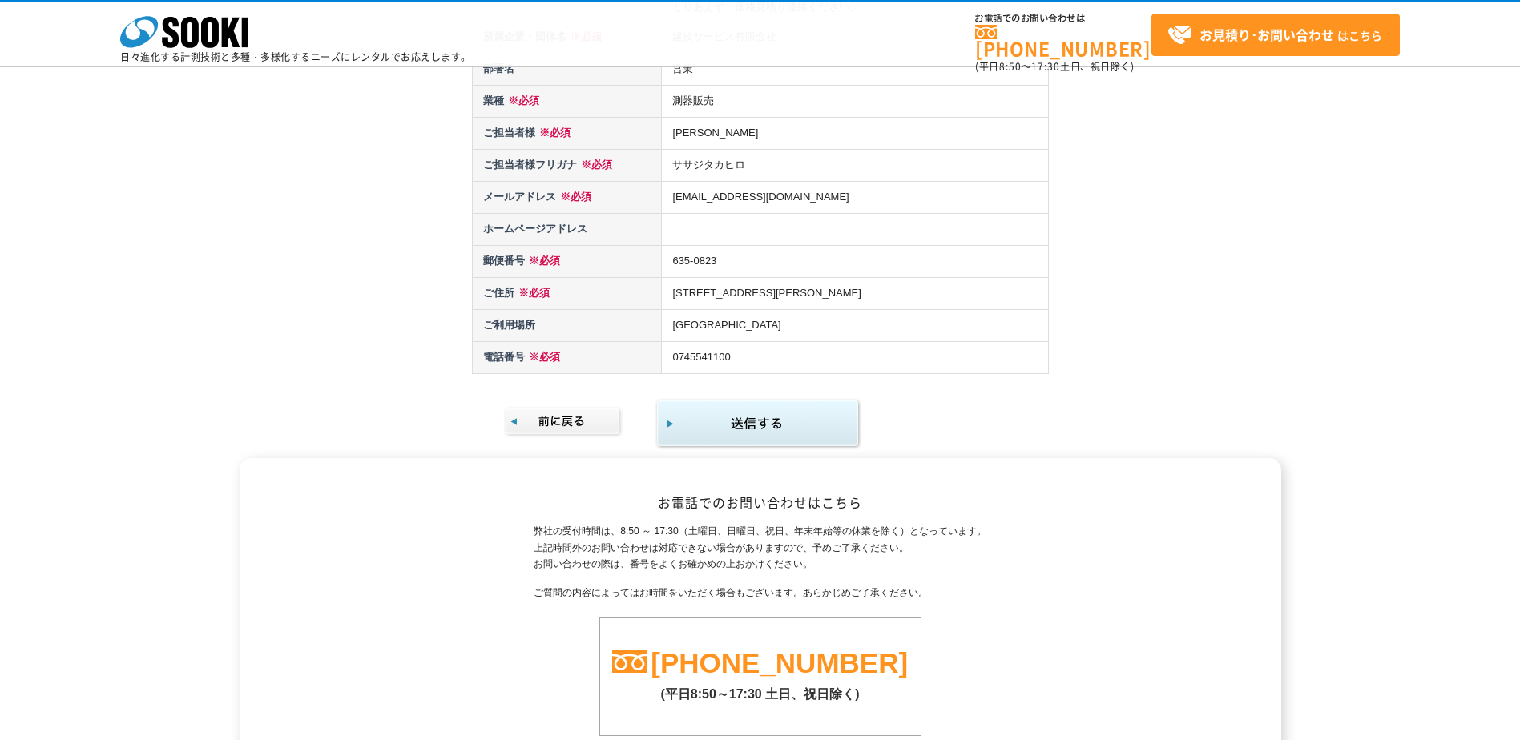
click at [758, 403] on img "submit" at bounding box center [758, 424] width 206 height 52
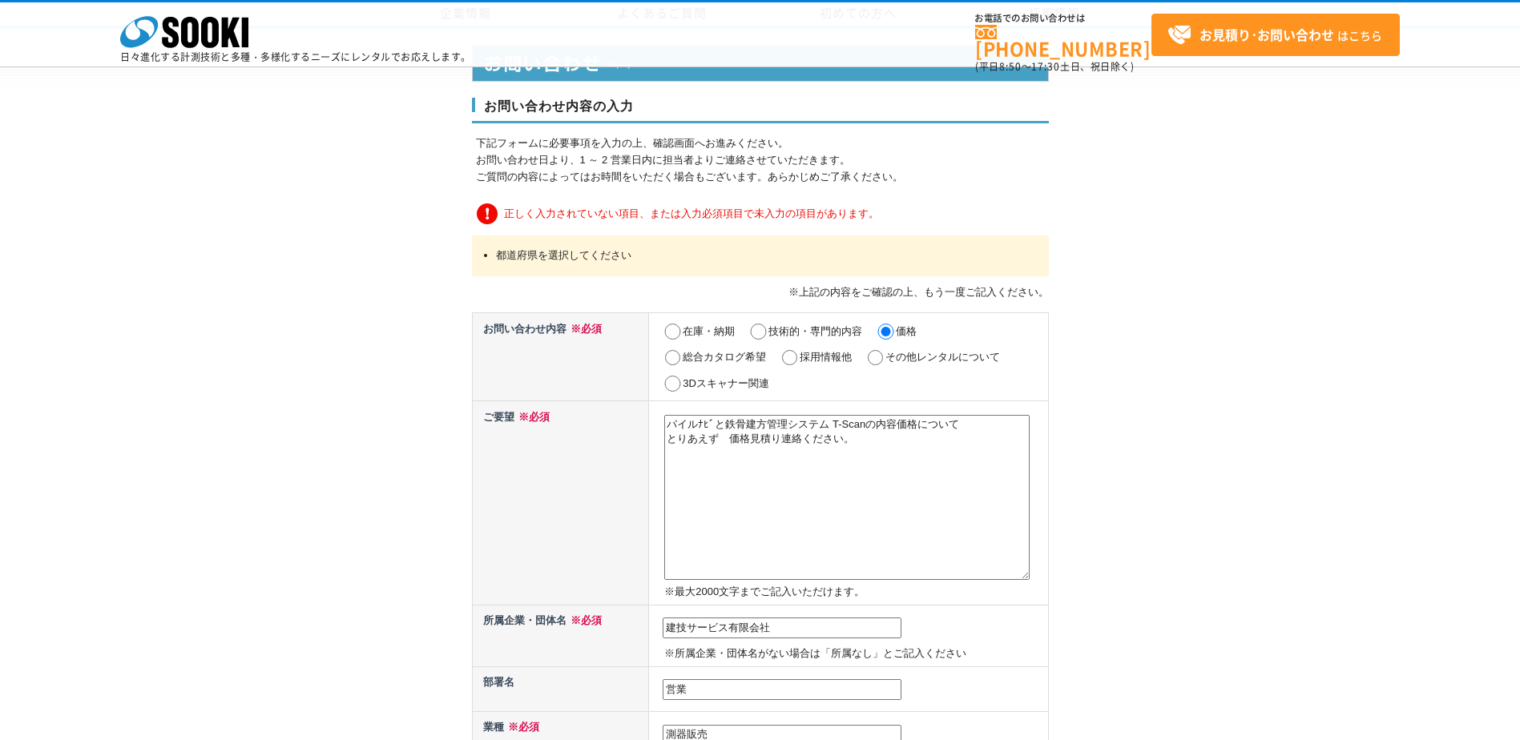
select select "29"
